Goal: Register for event/course

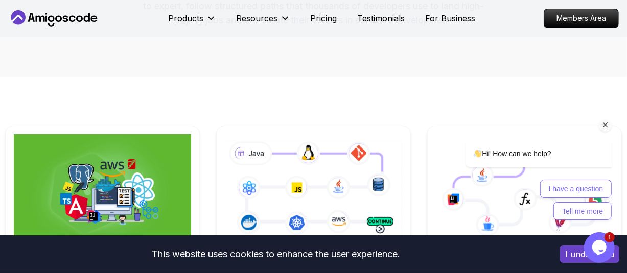
click at [604, 124] on icon "Chat attention grabber" at bounding box center [605, 124] width 9 height 9
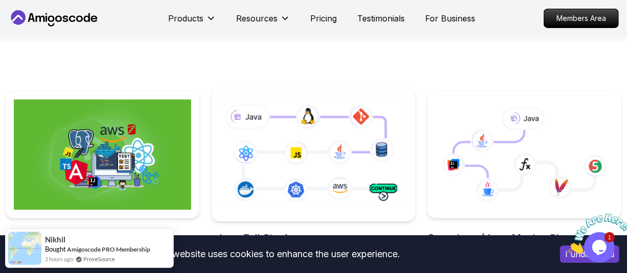
scroll to position [204, 0]
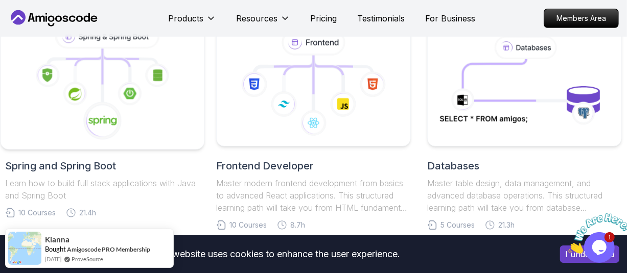
scroll to position [460, 0]
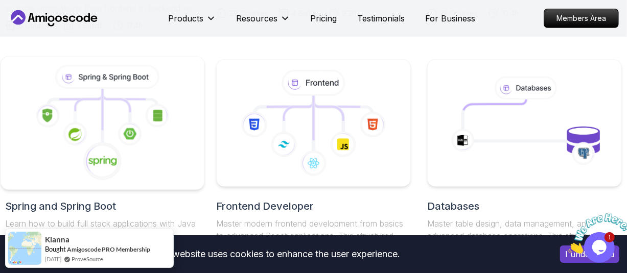
click at [109, 99] on icon at bounding box center [116, 104] width 27 height 18
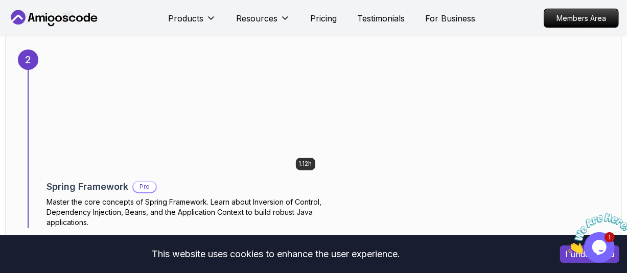
scroll to position [1054, 0]
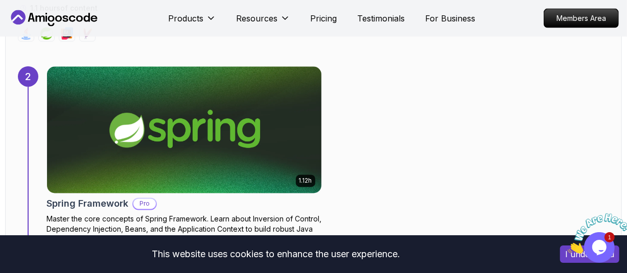
click at [201, 117] on img at bounding box center [184, 130] width 288 height 133
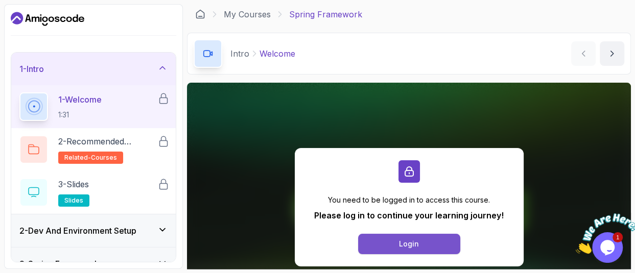
click at [429, 243] on button "Login" at bounding box center [409, 244] width 102 height 20
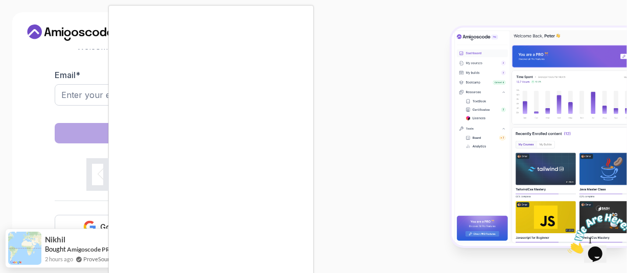
click at [444, 60] on body "Need Help? Welcome Back 👋 Welcome back! Please enter your details. Email * Sign…" at bounding box center [313, 136] width 627 height 273
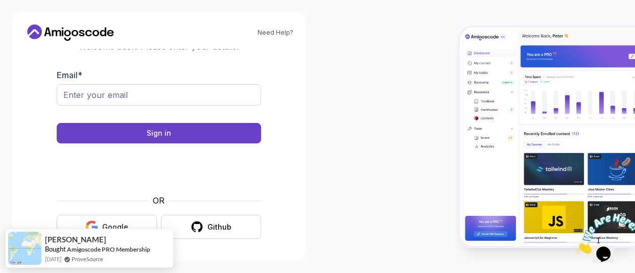
click at [110, 220] on button "Google" at bounding box center [107, 227] width 100 height 24
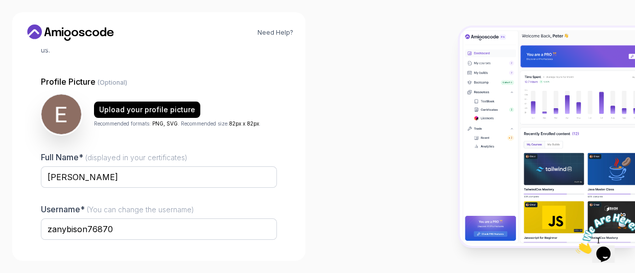
scroll to position [102, 0]
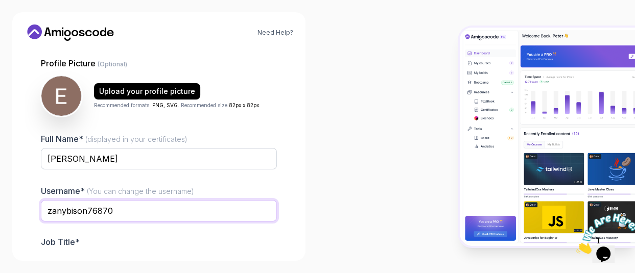
drag, startPoint x: 120, startPoint y: 200, endPoint x: 31, endPoint y: 195, distance: 89.6
click at [31, 195] on div "1 Set Up Your Profile 1 Set Up Your Profile 2 Let's Get to Know You Set Up Your…" at bounding box center [159, 149] width 269 height 200
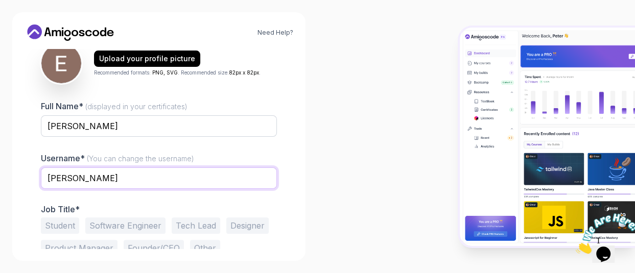
scroll to position [152, 0]
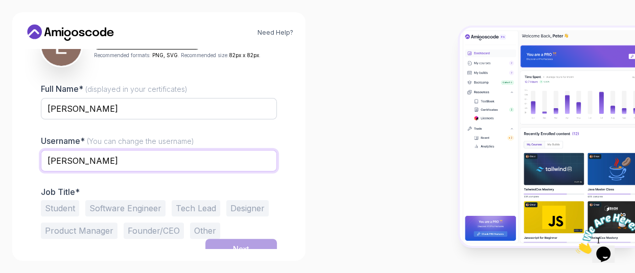
type input "brian_afex"
click at [133, 200] on button "Software Engineer" at bounding box center [125, 208] width 80 height 16
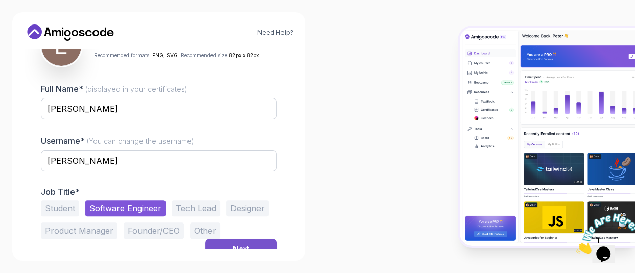
click at [239, 245] on button "Next" at bounding box center [241, 249] width 72 height 20
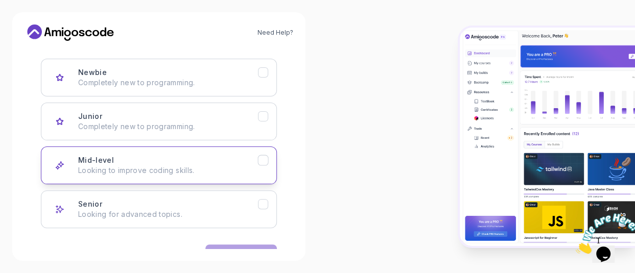
click at [183, 171] on p "Looking to improve coding skills." at bounding box center [168, 171] width 180 height 10
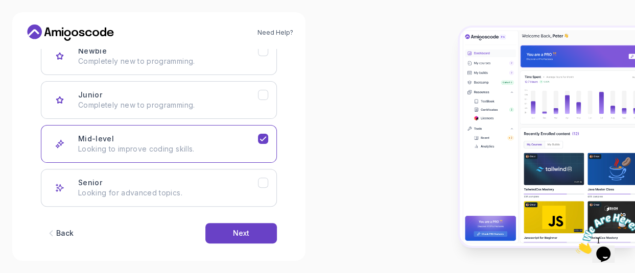
scroll to position [184, 0]
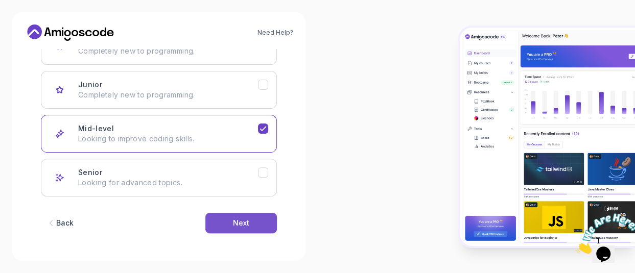
click at [235, 224] on div "Next" at bounding box center [241, 223] width 16 height 10
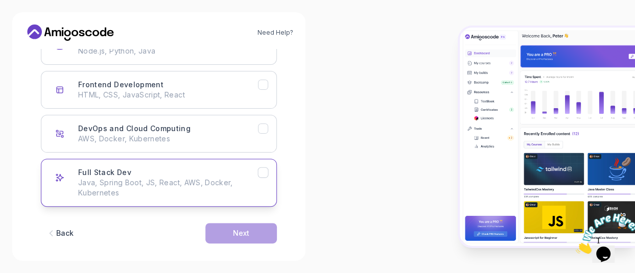
click at [265, 172] on icon "Full Stack Dev" at bounding box center [263, 173] width 10 height 10
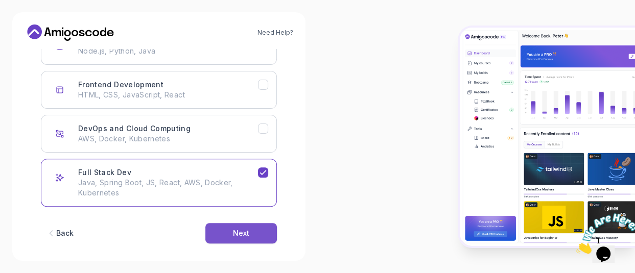
click at [252, 234] on button "Next" at bounding box center [241, 233] width 72 height 20
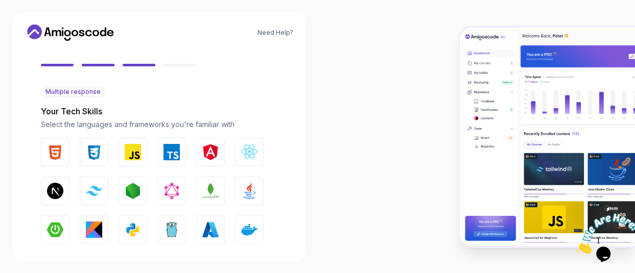
scroll to position [82, 0]
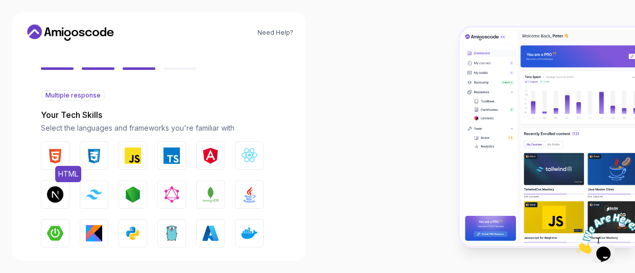
click at [54, 156] on img "button" at bounding box center [55, 156] width 16 height 16
click at [95, 158] on img "button" at bounding box center [94, 156] width 16 height 16
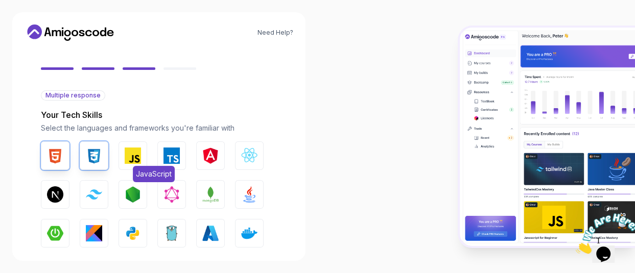
drag, startPoint x: 129, startPoint y: 158, endPoint x: 143, endPoint y: 158, distance: 13.8
click at [129, 158] on img "button" at bounding box center [133, 156] width 16 height 16
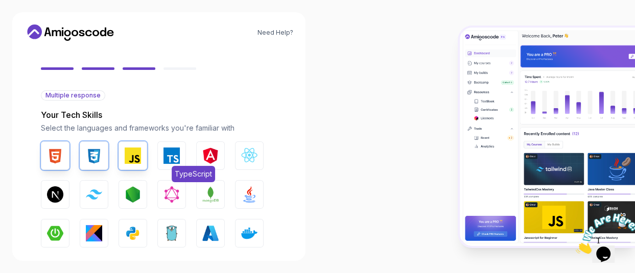
click at [174, 157] on img "button" at bounding box center [172, 156] width 16 height 16
click at [212, 161] on img "button" at bounding box center [210, 156] width 16 height 16
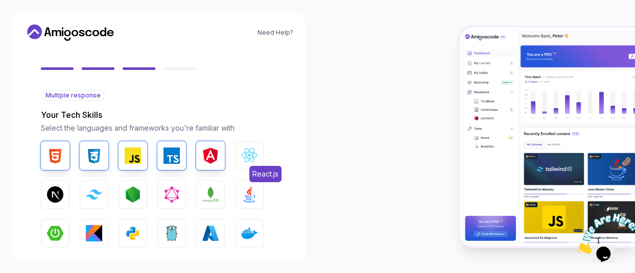
click at [240, 155] on button "React.js" at bounding box center [249, 156] width 29 height 29
click at [63, 198] on button "Next.js" at bounding box center [55, 194] width 29 height 29
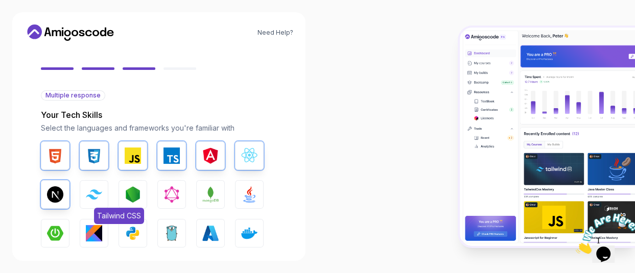
click at [102, 196] on img "button" at bounding box center [94, 195] width 16 height 10
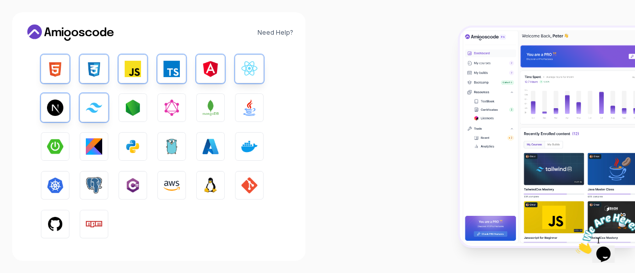
scroll to position [184, 0]
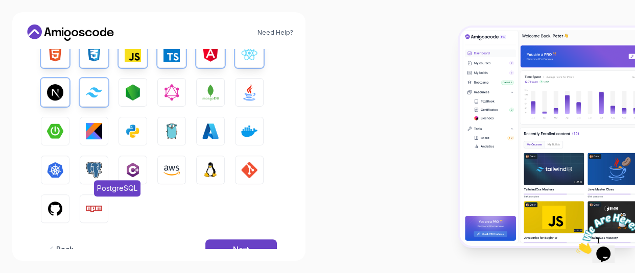
click at [95, 175] on img "button" at bounding box center [94, 170] width 16 height 16
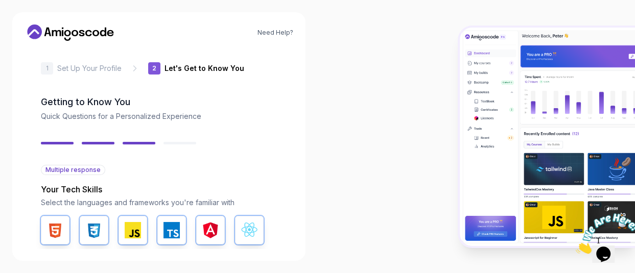
scroll to position [211, 0]
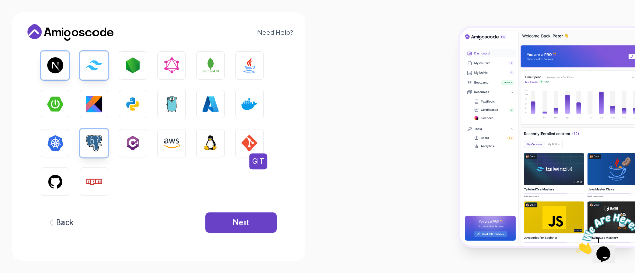
click at [246, 137] on img "button" at bounding box center [249, 143] width 16 height 16
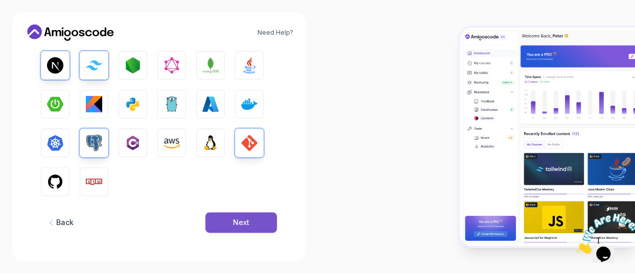
click at [243, 219] on div "Next" at bounding box center [241, 223] width 16 height 10
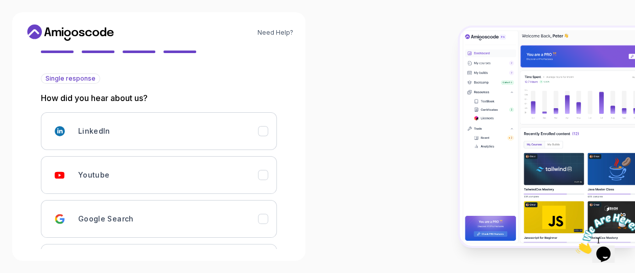
scroll to position [153, 0]
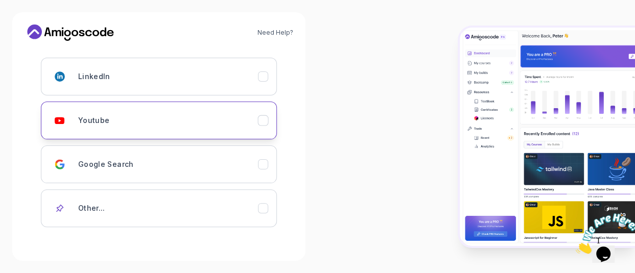
click at [123, 127] on div "Youtube" at bounding box center [168, 120] width 180 height 20
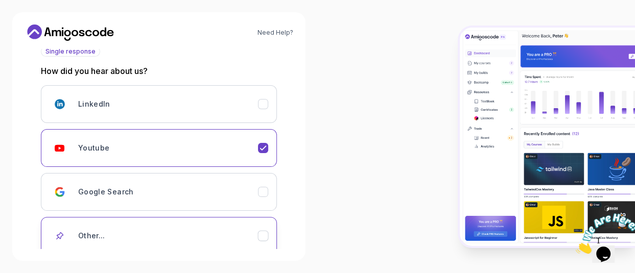
scroll to position [191, 0]
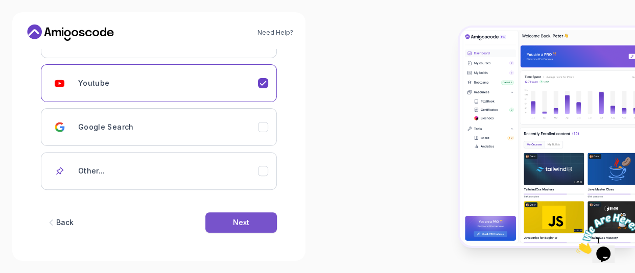
click at [240, 222] on div "Next" at bounding box center [241, 223] width 16 height 10
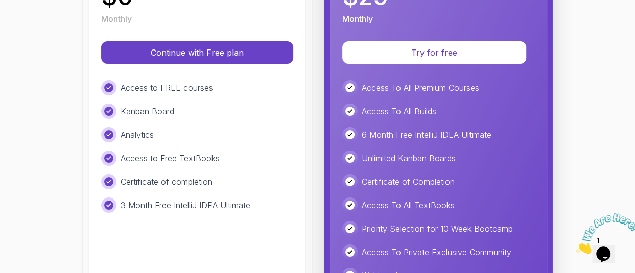
scroll to position [259, 0]
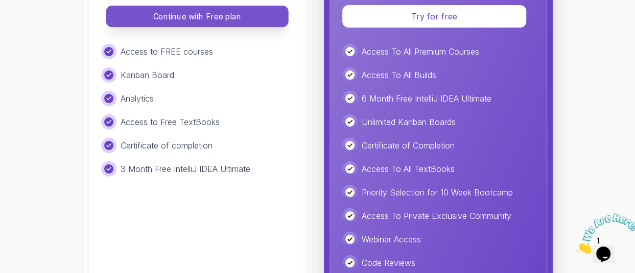
click at [200, 17] on p "Continue with Free plan" at bounding box center [197, 17] width 159 height 12
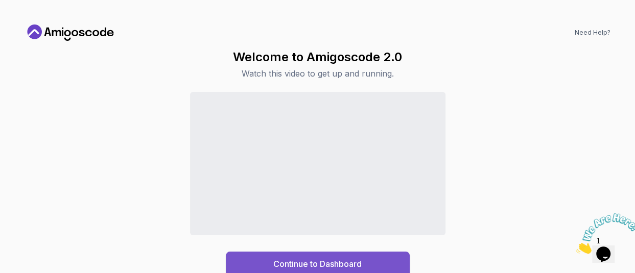
click at [308, 267] on div "Continue to Dashboard" at bounding box center [317, 264] width 88 height 12
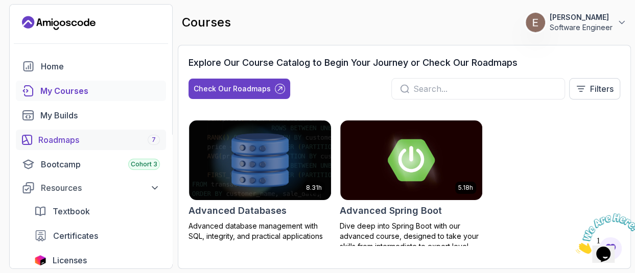
click at [82, 141] on div "Roadmaps 7" at bounding box center [99, 140] width 122 height 12
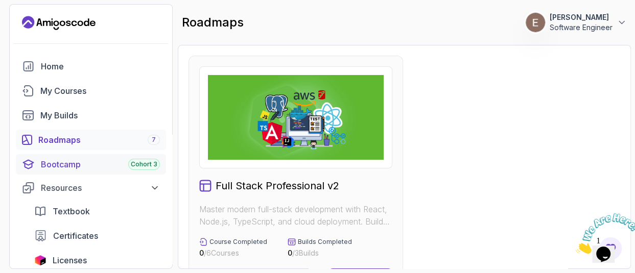
click at [64, 165] on div "Bootcamp Cohort 3" at bounding box center [100, 164] width 119 height 12
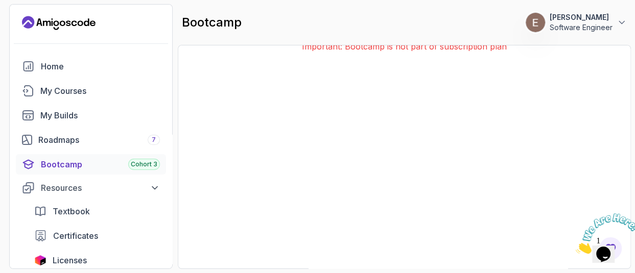
click at [576, 247] on icon "Close" at bounding box center [576, 251] width 0 height 9
click at [67, 97] on link "My Courses" at bounding box center [91, 91] width 150 height 20
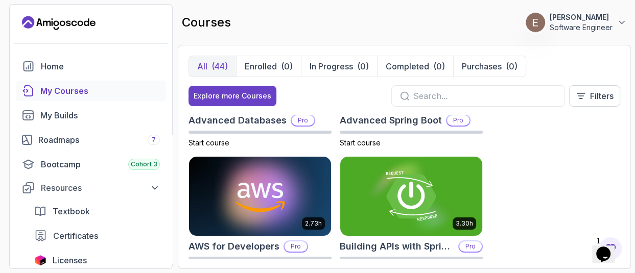
scroll to position [102, 0]
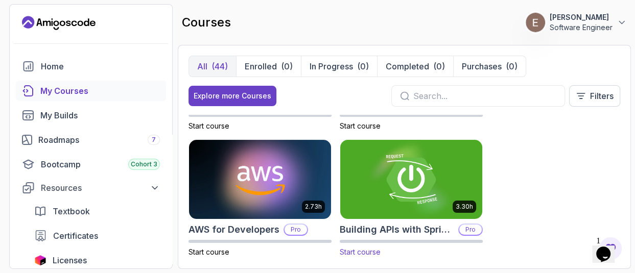
click at [404, 200] on img at bounding box center [411, 179] width 149 height 83
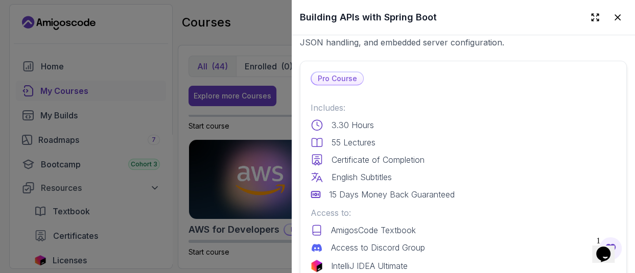
scroll to position [409, 0]
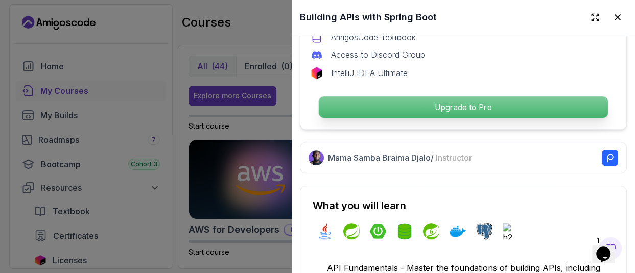
click at [446, 100] on p "Upgrade to Pro" at bounding box center [463, 107] width 289 height 21
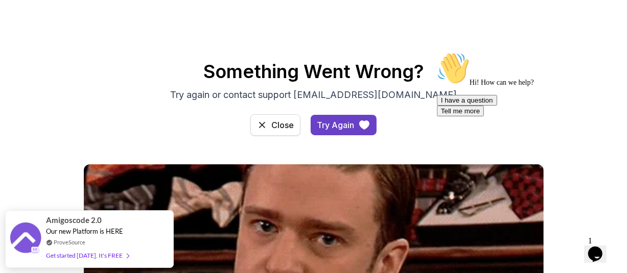
click at [292, 132] on button "Close" at bounding box center [275, 124] width 50 height 21
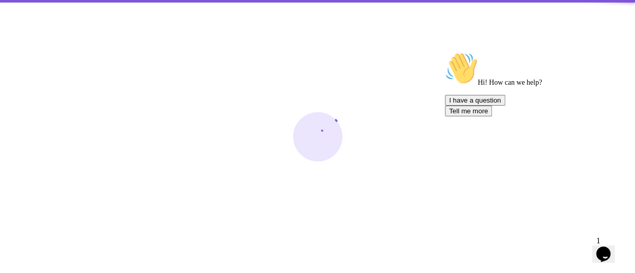
click at [288, 129] on div at bounding box center [317, 136] width 635 height 273
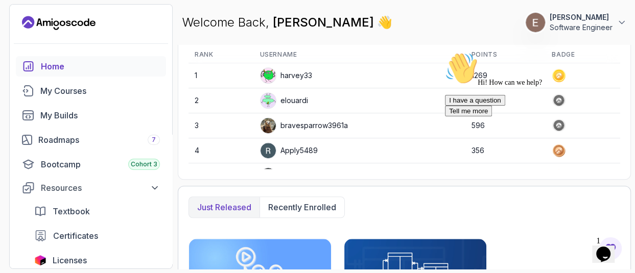
scroll to position [358, 0]
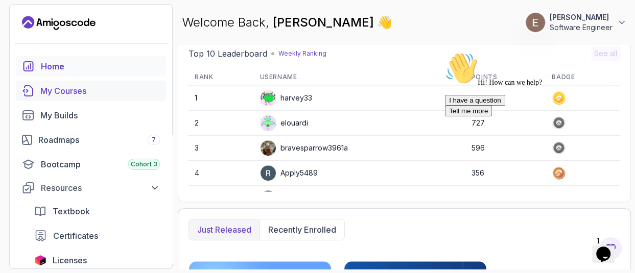
click at [75, 88] on div "My Courses" at bounding box center [100, 91] width 120 height 12
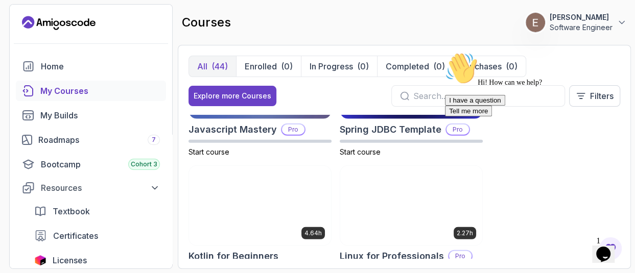
scroll to position [1738, 0]
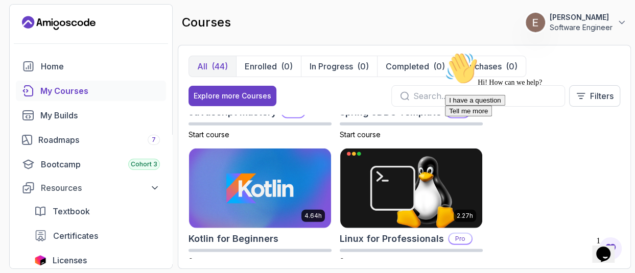
click at [604, 246] on icon "Opens Chat This icon Opens the chat window." at bounding box center [603, 254] width 16 height 16
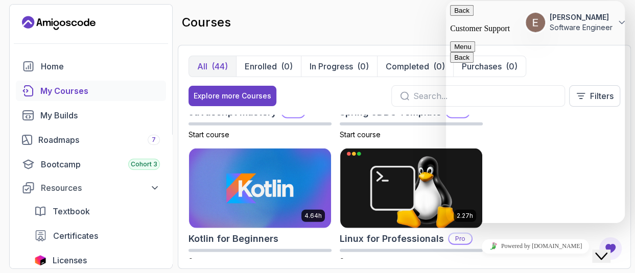
click at [464, 16] on button "Back" at bounding box center [462, 10] width 24 height 11
click at [423, 31] on div "courses 0 Points 1 Emmanuel Afeku Software Engineer" at bounding box center [404, 22] width 453 height 37
